Goal: Information Seeking & Learning: Check status

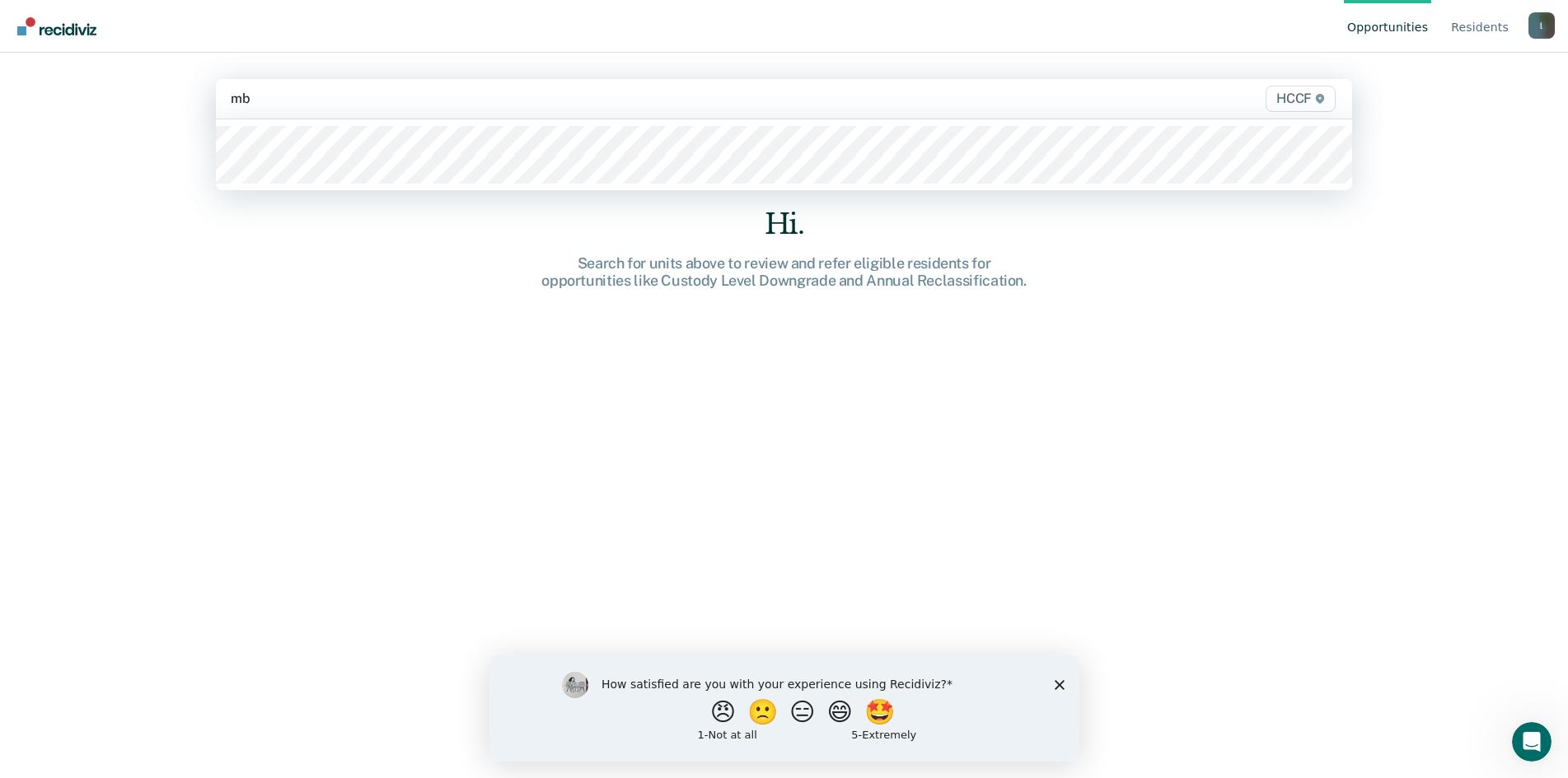
type input "mb"
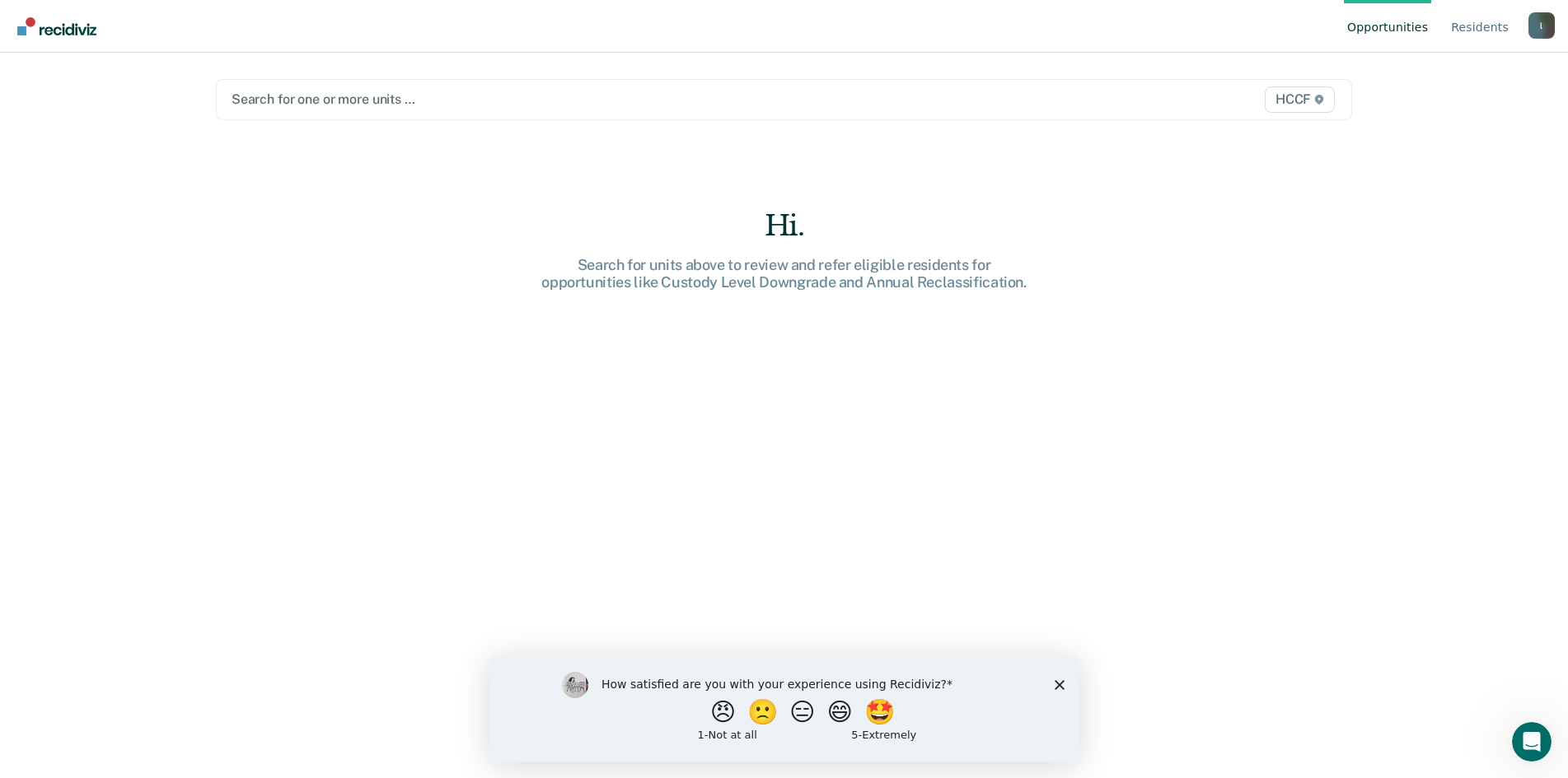
click at [306, 104] on div at bounding box center [617, 99] width 772 height 19
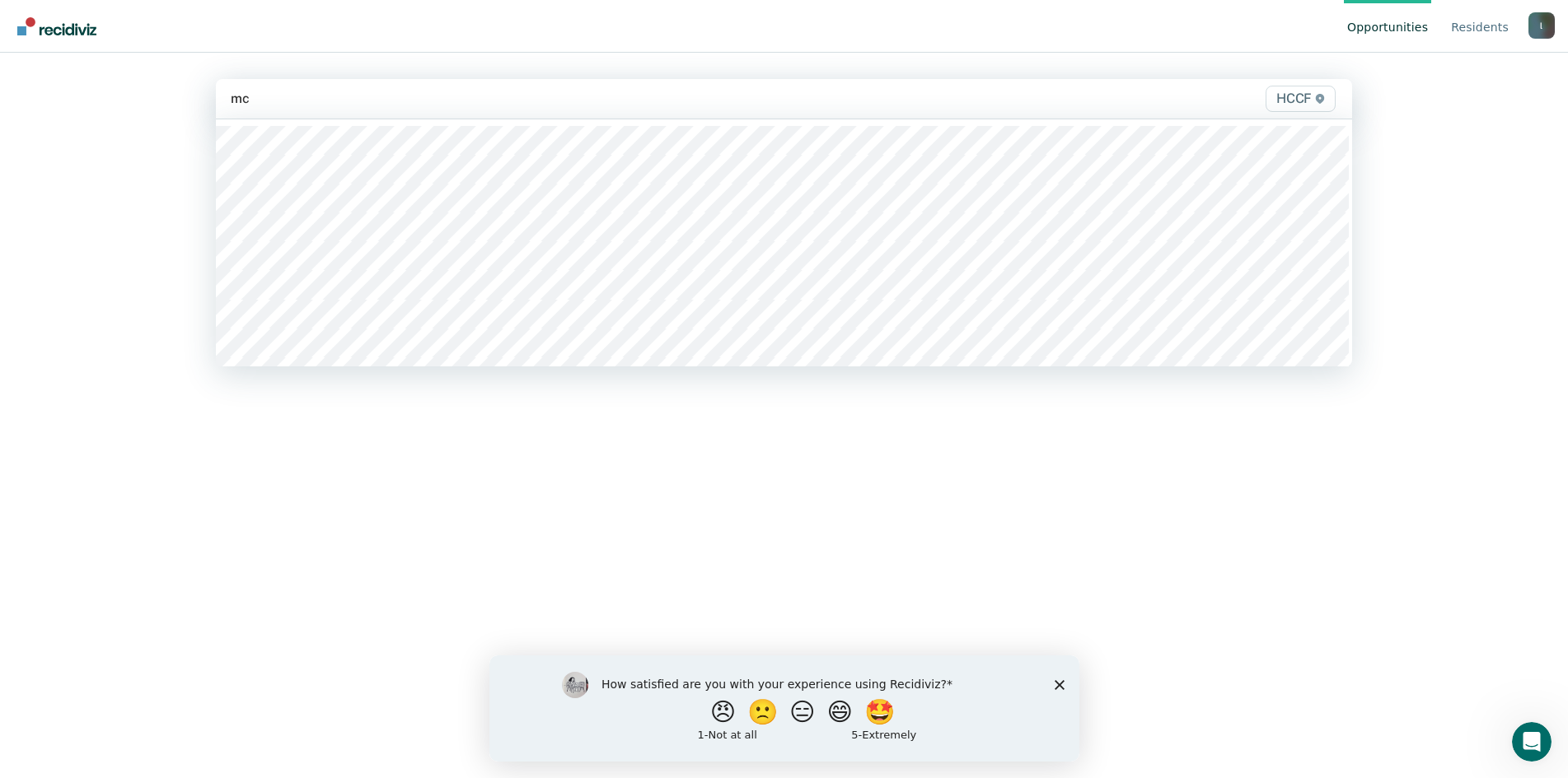
type input "mc2"
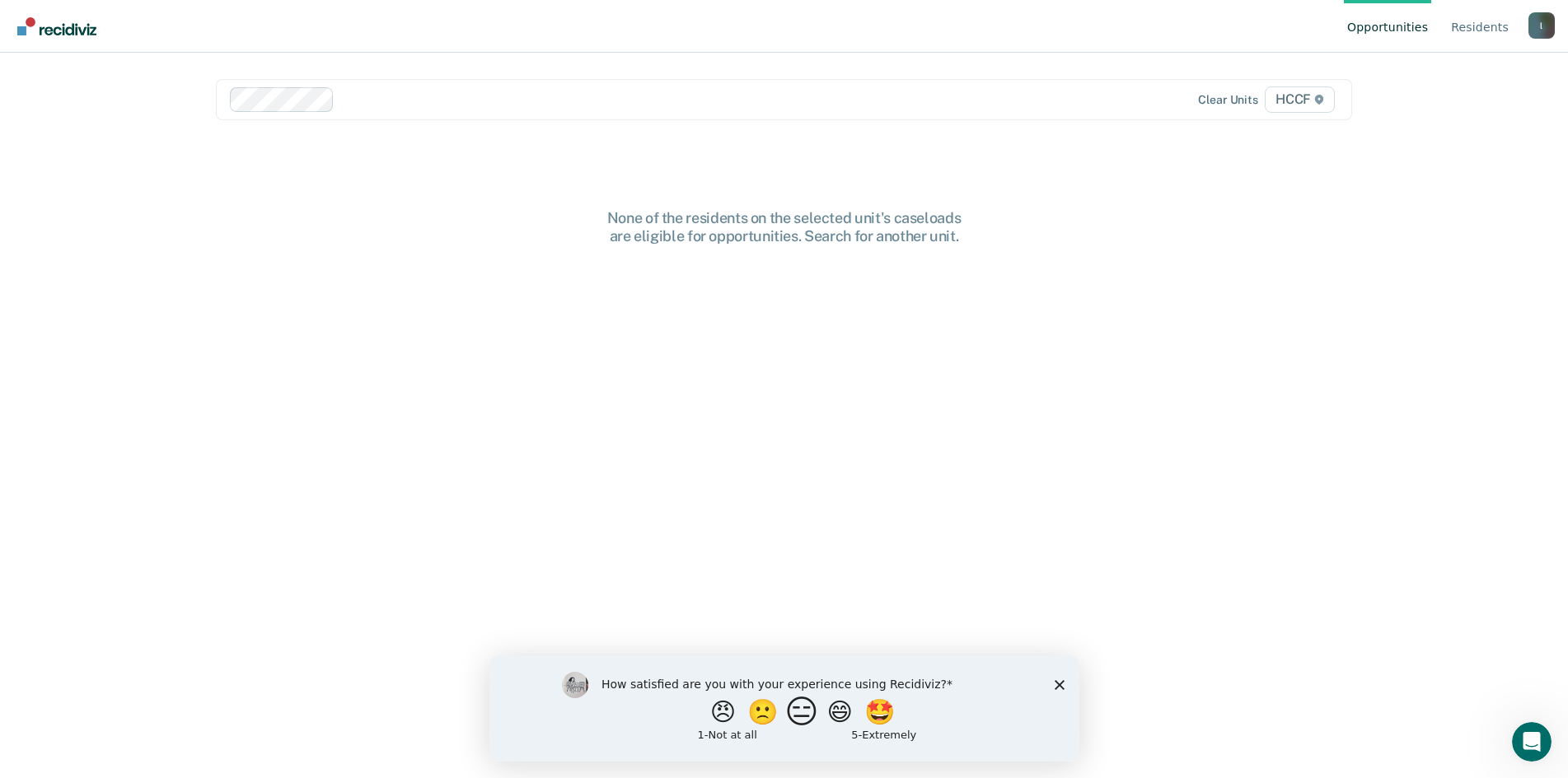
click at [811, 710] on button "😑" at bounding box center [803, 712] width 39 height 33
click at [1057, 692] on polygon "Close survey" at bounding box center [1059, 692] width 10 height 10
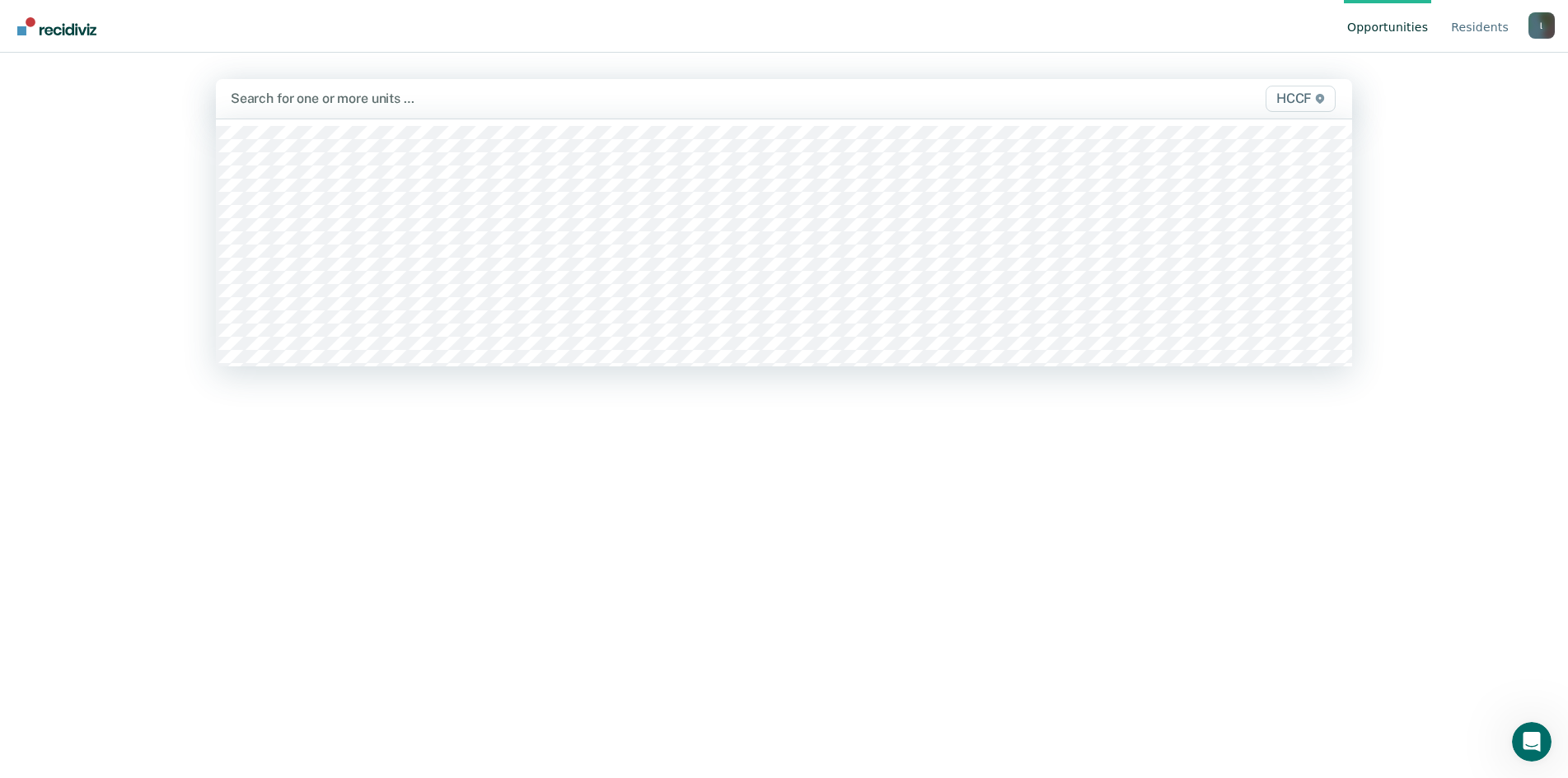
click at [355, 98] on div at bounding box center [617, 98] width 773 height 19
type input "mc2"
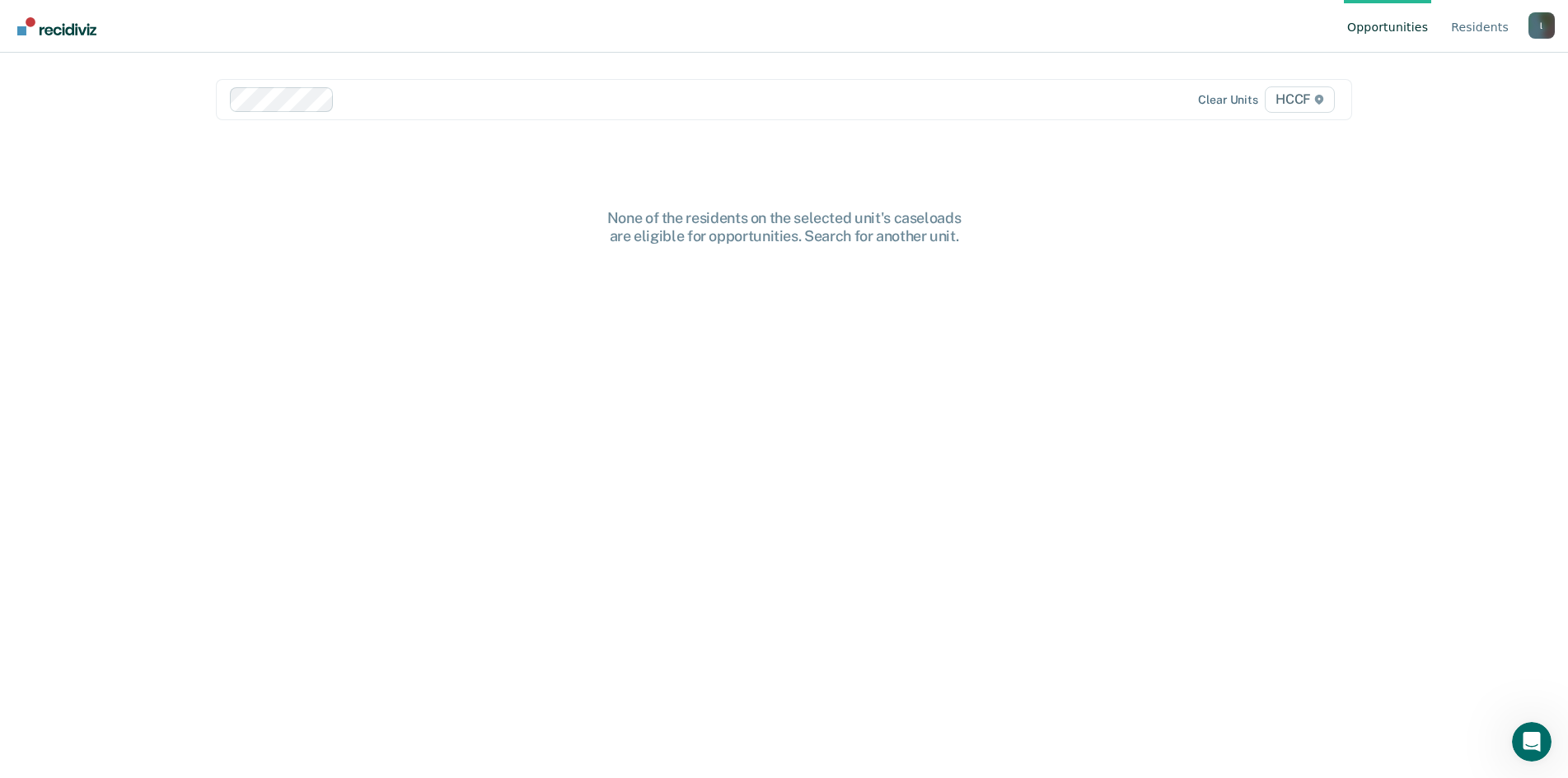
type input "m"
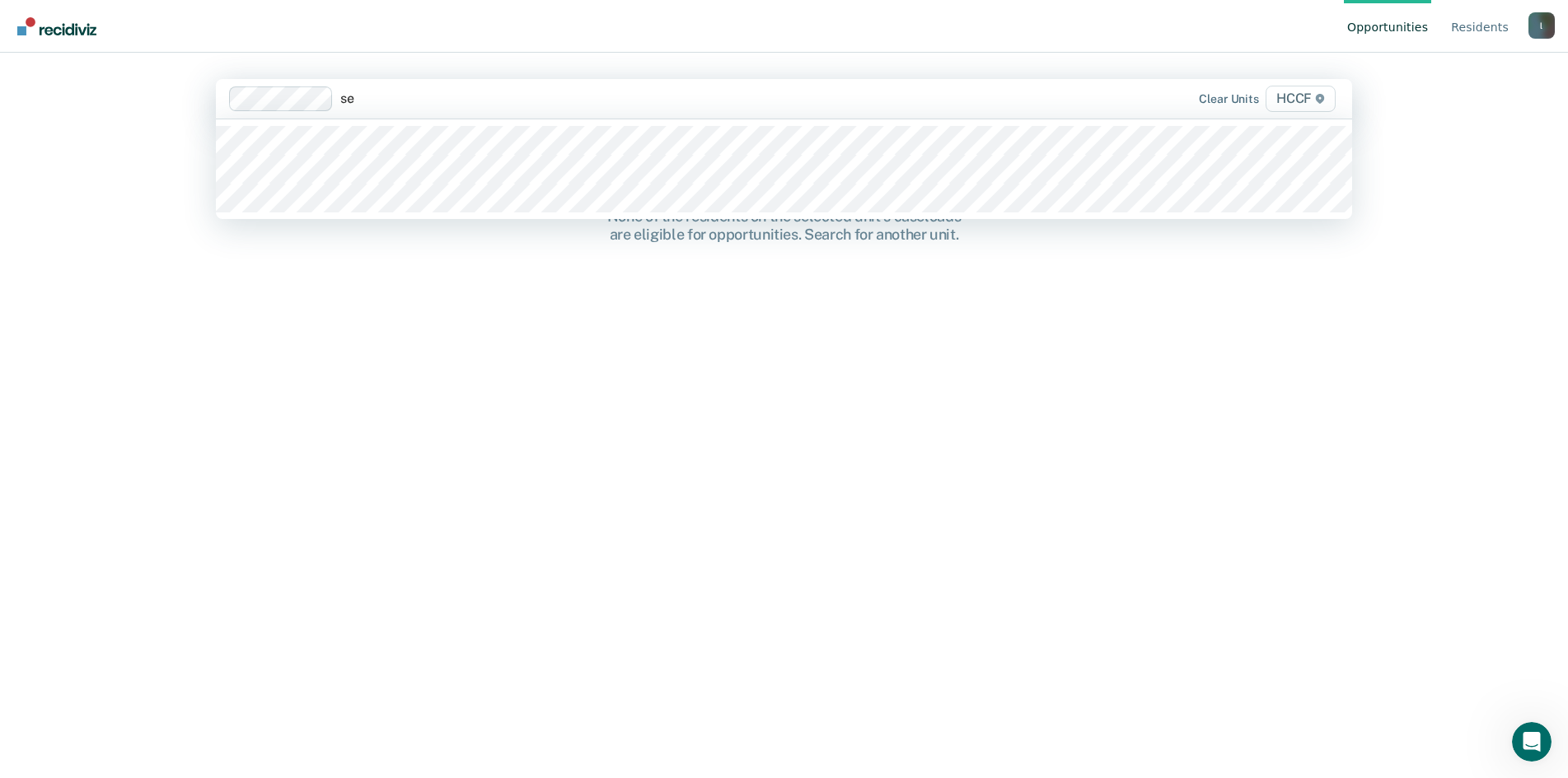
type input "seg"
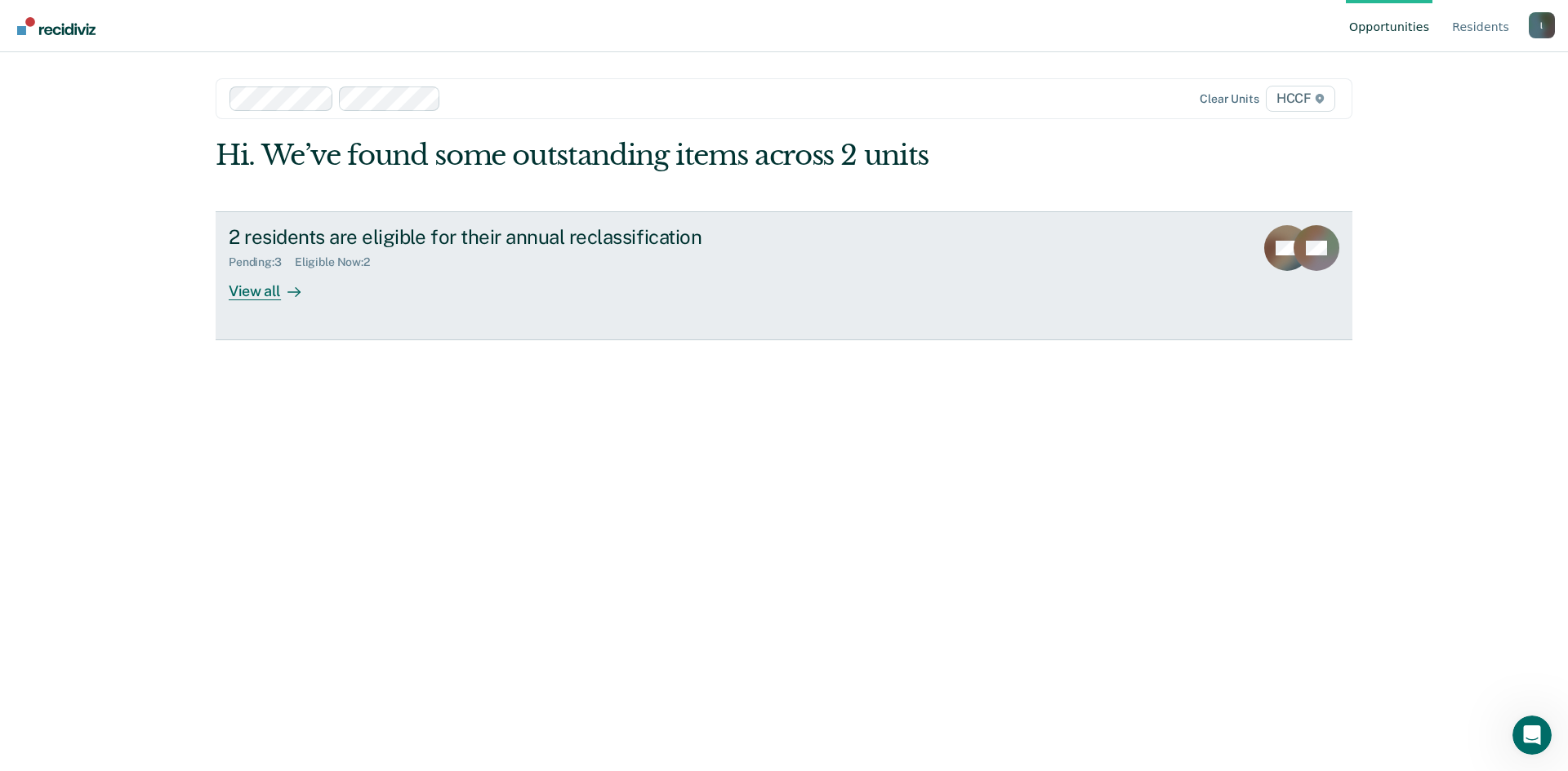
click at [255, 297] on div "View all" at bounding box center [274, 284] width 91 height 32
